Goal: Task Accomplishment & Management: Complete application form

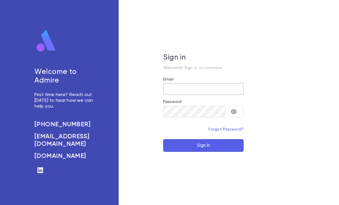
type input "**********"
click at [203, 152] on button "Sign In" at bounding box center [203, 145] width 80 height 13
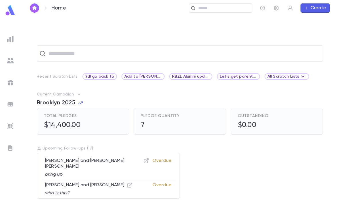
click at [224, 10] on input "text" at bounding box center [222, 7] width 53 height 5
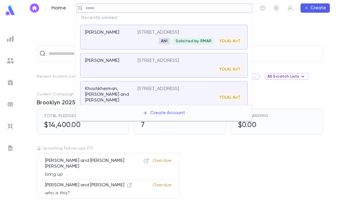
click at [288, 37] on div "​ Recent Scratch Lists Ydl go back to Add to Lewis list RBZL Alumni update Let’…" at bounding box center [180, 110] width 318 height 188
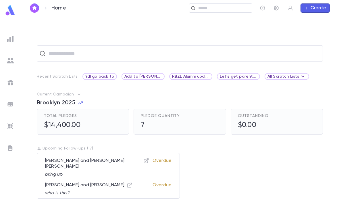
click at [10, 59] on img at bounding box center [10, 60] width 7 height 7
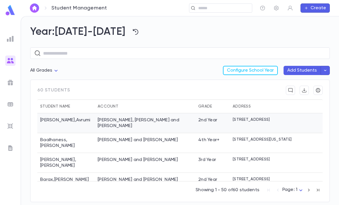
click at [142, 119] on div "[PERSON_NAME], [PERSON_NAME] and [PERSON_NAME]" at bounding box center [145, 122] width 95 height 11
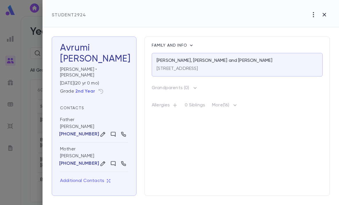
click at [310, 15] on button "button" at bounding box center [313, 14] width 11 height 11
click at [229, 158] on div at bounding box center [169, 102] width 339 height 205
click at [107, 179] on icon "button" at bounding box center [109, 181] width 4 height 4
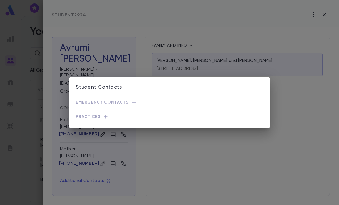
click at [181, 163] on div "Student Contacts Emergency Contacts Practices" at bounding box center [169, 102] width 339 height 205
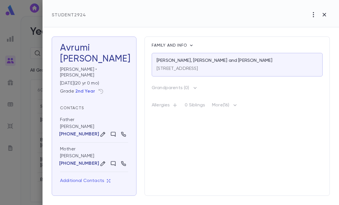
click at [193, 44] on icon "button" at bounding box center [191, 45] width 6 height 6
click at [224, 53] on li "Edit Guardianship" at bounding box center [214, 54] width 48 height 9
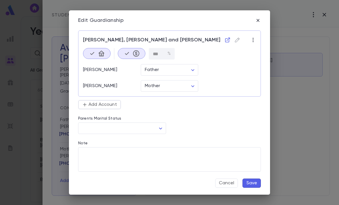
click at [160, 129] on body "Student Management ​ Create Year: 2025-2026 ​ All Grades Configure School Year …" at bounding box center [169, 110] width 339 height 189
click at [202, 123] on div at bounding box center [169, 102] width 339 height 205
click at [255, 19] on icon "button" at bounding box center [258, 21] width 6 height 6
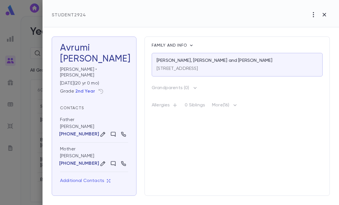
click at [192, 89] on icon "button" at bounding box center [195, 87] width 7 height 7
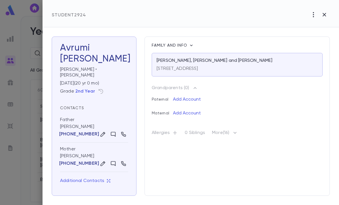
click at [258, 21] on div "Student 2924" at bounding box center [190, 13] width 296 height 27
click at [324, 13] on icon "button" at bounding box center [324, 14] width 7 height 7
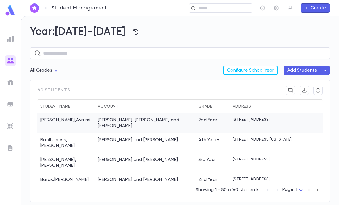
click at [189, 119] on div "[PERSON_NAME], [PERSON_NAME] and [PERSON_NAME]" at bounding box center [145, 123] width 100 height 20
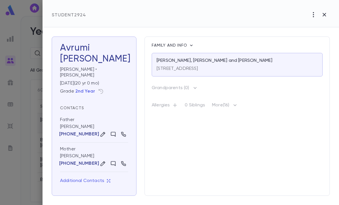
click at [316, 13] on icon "button" at bounding box center [313, 14] width 7 height 7
click at [242, 158] on div at bounding box center [169, 102] width 339 height 205
click at [240, 59] on div "[PERSON_NAME], [PERSON_NAME] and [PERSON_NAME]" at bounding box center [236, 61] width 161 height 6
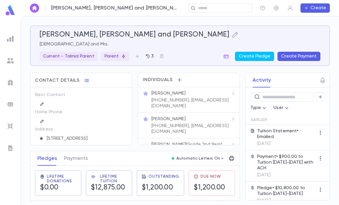
click at [216, 7] on input "text" at bounding box center [222, 7] width 53 height 5
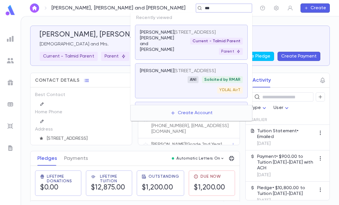
type input "****"
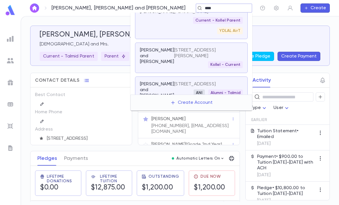
scroll to position [16, 0]
click at [191, 69] on div "Kollel - Current" at bounding box center [208, 65] width 69 height 7
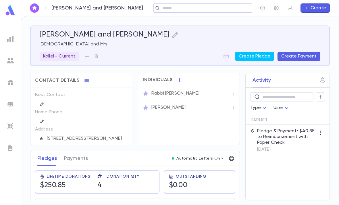
click at [172, 33] on icon "button" at bounding box center [175, 34] width 7 height 7
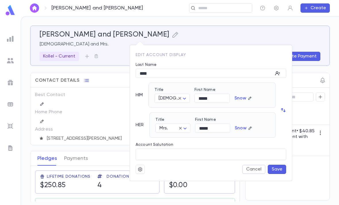
click at [243, 24] on div at bounding box center [169, 102] width 339 height 205
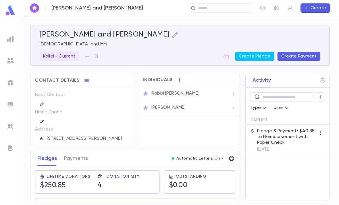
click at [233, 93] on icon "button" at bounding box center [233, 93] width 1 height 3
click at [204, 95] on div at bounding box center [169, 102] width 339 height 205
click at [203, 95] on div "Rabbi [PERSON_NAME]" at bounding box center [191, 93] width 80 height 6
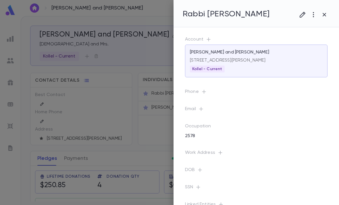
click at [313, 17] on icon "button" at bounding box center [313, 14] width 7 height 7
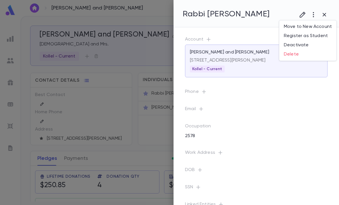
click at [318, 35] on li "Register as Student" at bounding box center [307, 35] width 57 height 9
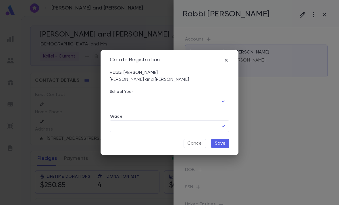
type input "*********"
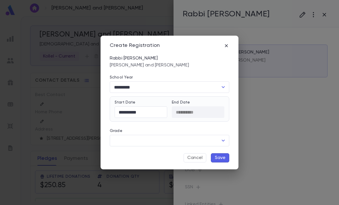
click at [206, 141] on input "Grade" at bounding box center [165, 140] width 106 height 11
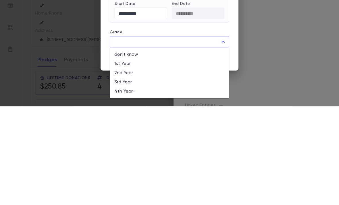
scroll to position [18, 0]
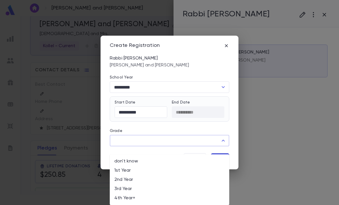
click at [195, 66] on p "[PERSON_NAME] and [PERSON_NAME]" at bounding box center [169, 64] width 119 height 7
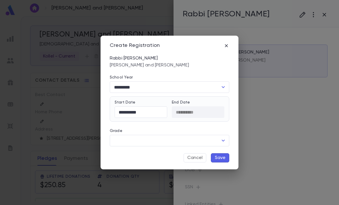
click at [222, 86] on icon "Open" at bounding box center [223, 87] width 7 height 7
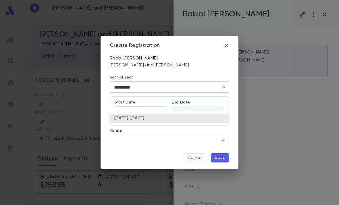
click at [216, 63] on p "[PERSON_NAME] and [PERSON_NAME]" at bounding box center [169, 64] width 119 height 7
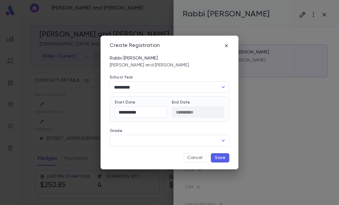
click at [225, 45] on icon "button" at bounding box center [226, 46] width 6 height 6
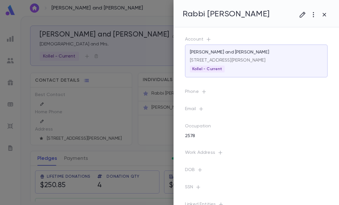
click at [314, 15] on icon "button" at bounding box center [313, 14] width 7 height 7
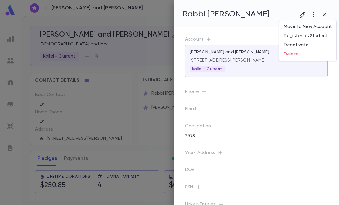
click at [327, 13] on div at bounding box center [169, 102] width 339 height 205
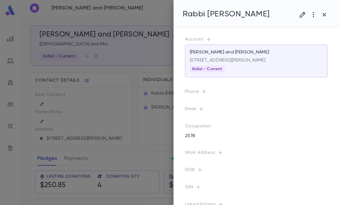
click at [311, 14] on icon "button" at bounding box center [313, 14] width 7 height 7
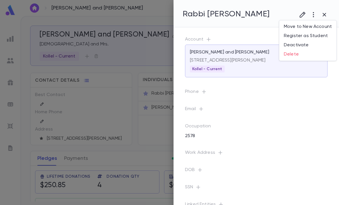
click at [323, 16] on div at bounding box center [169, 102] width 339 height 205
